Goal: Task Accomplishment & Management: Manage account settings

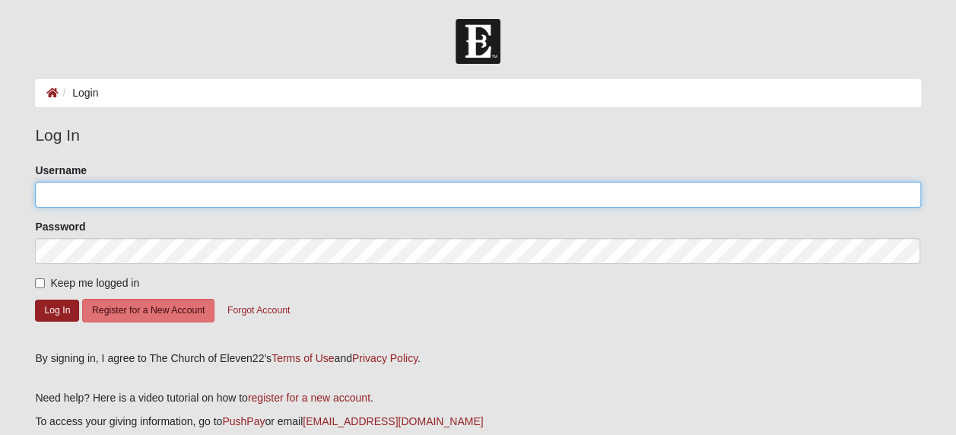
click at [91, 198] on input "Username" at bounding box center [477, 195] width 885 height 26
type input "[EMAIL_ADDRESS][DOMAIN_NAME]"
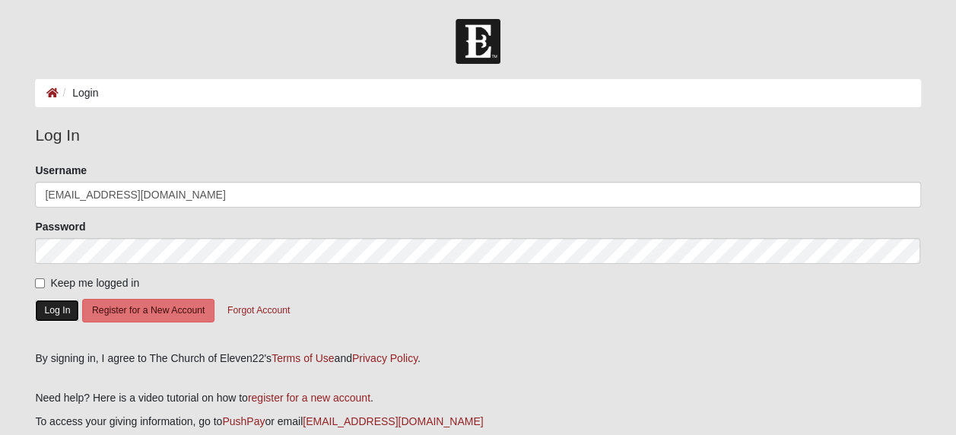
click at [63, 309] on button "Log In" at bounding box center [57, 311] width 44 height 22
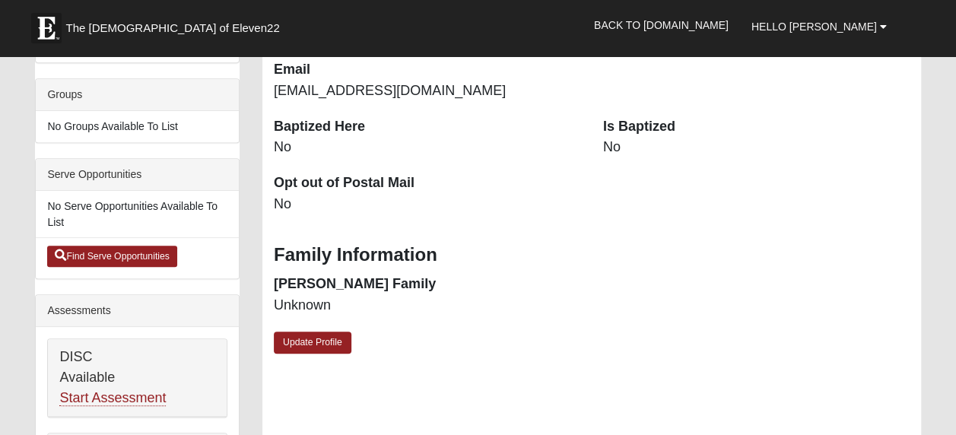
scroll to position [380, 0]
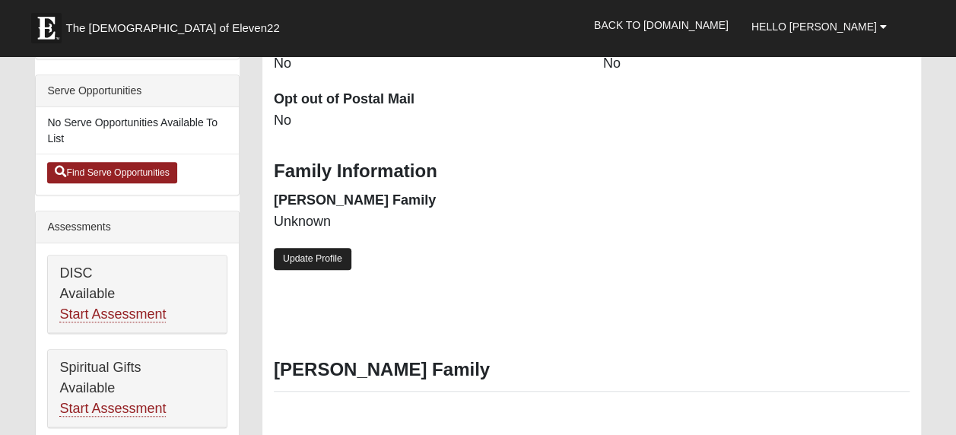
click at [331, 260] on link "Update Profile" at bounding box center [313, 259] width 78 height 22
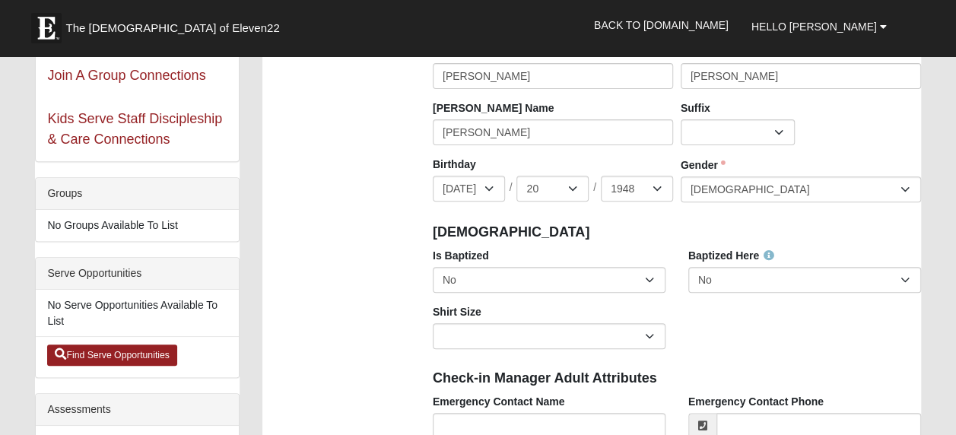
scroll to position [228, 0]
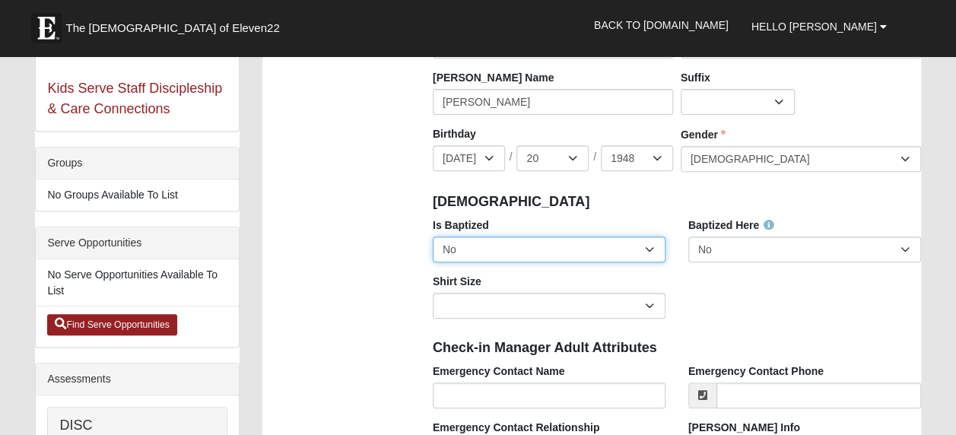
click at [646, 249] on select "No Yes" at bounding box center [549, 250] width 233 height 26
select select "True"
click at [433, 237] on select "No Yes" at bounding box center [549, 250] width 233 height 26
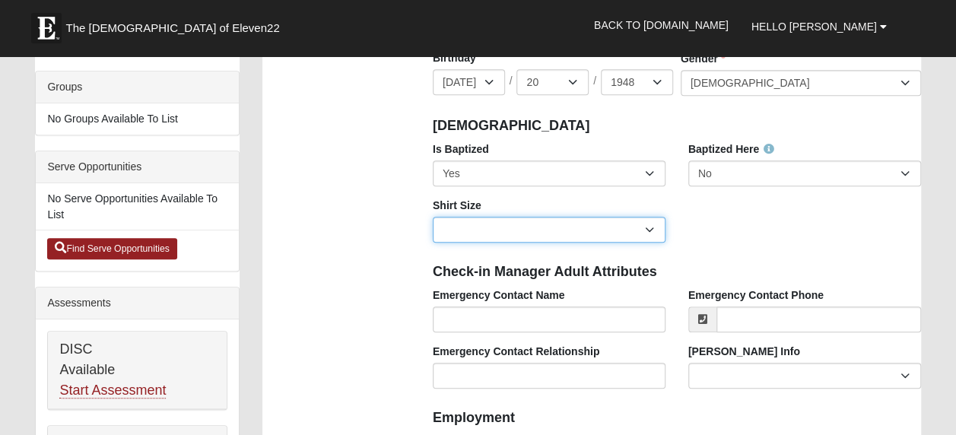
drag, startPoint x: 644, startPoint y: 227, endPoint x: 634, endPoint y: 227, distance: 9.9
click at [643, 227] on select "Adult Small Adult Medium Adult Large Adult XL Adult XXL Adult 3XL Adult 4XL You…" at bounding box center [549, 230] width 233 height 26
select select "Adult XL"
click at [433, 217] on select "Adult Small Adult Medium Adult Large Adult XL Adult XXL Adult 3XL Adult 4XL You…" at bounding box center [549, 230] width 233 height 26
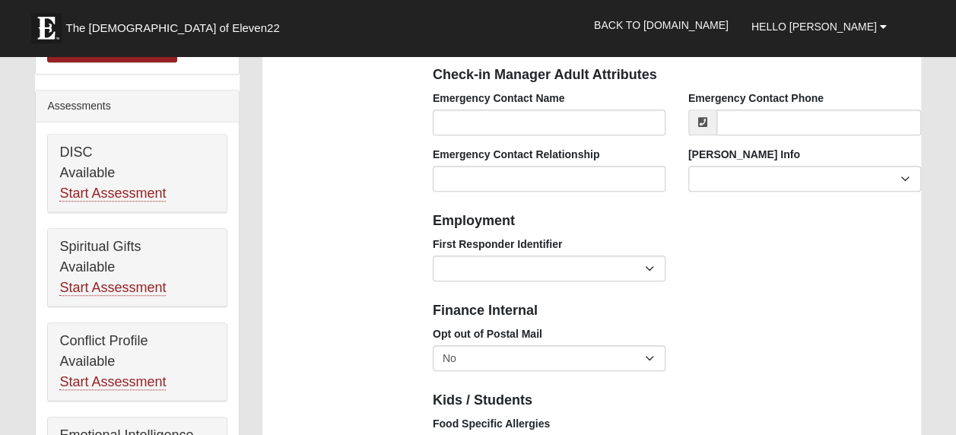
scroll to position [532, 0]
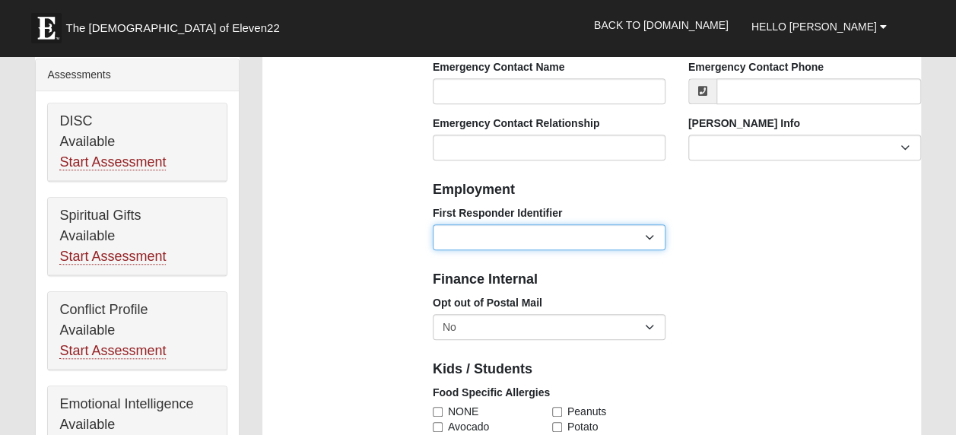
click at [645, 236] on select "EMT | Paramedic | Medical Firefighter | Fire Department Police Officer | Sherif…" at bounding box center [549, 237] width 233 height 26
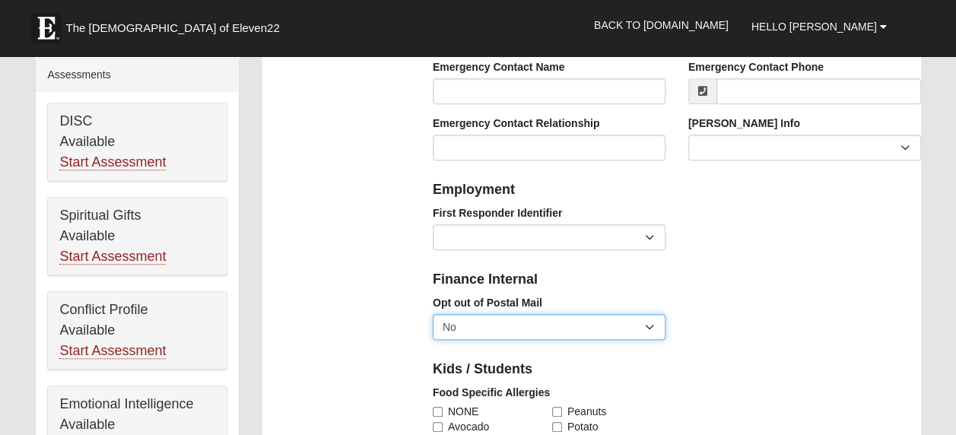
click at [650, 322] on select "No Yes" at bounding box center [549, 327] width 233 height 26
click at [818, 354] on div "Kids / Students" at bounding box center [676, 367] width 511 height 33
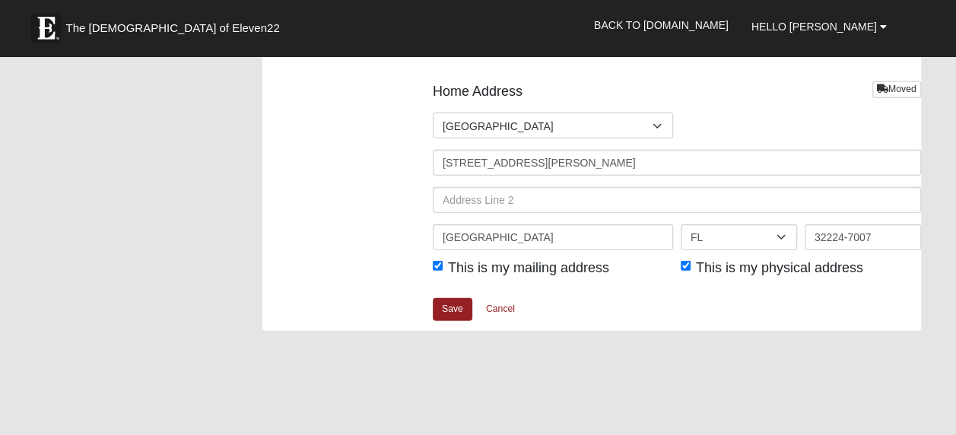
scroll to position [1825, 0]
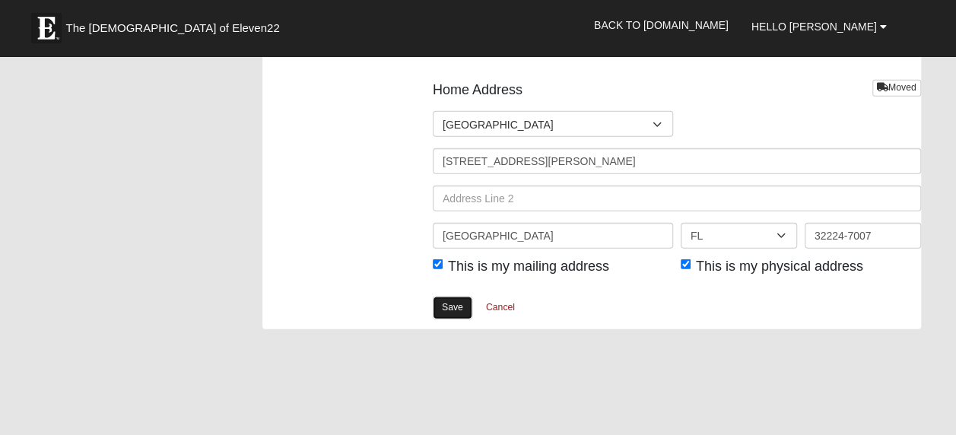
click at [453, 304] on link "Save" at bounding box center [453, 308] width 40 height 22
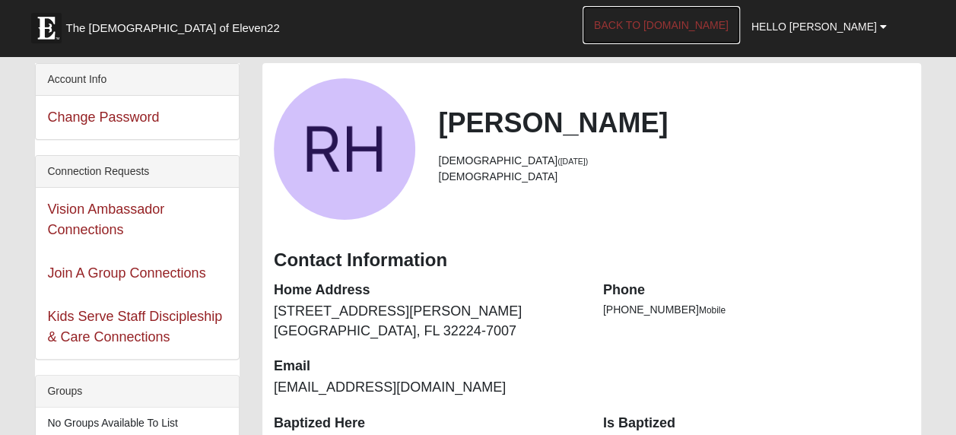
click at [731, 24] on link "Back to [DOMAIN_NAME]" at bounding box center [661, 25] width 157 height 38
